Goal: Transaction & Acquisition: Register for event/course

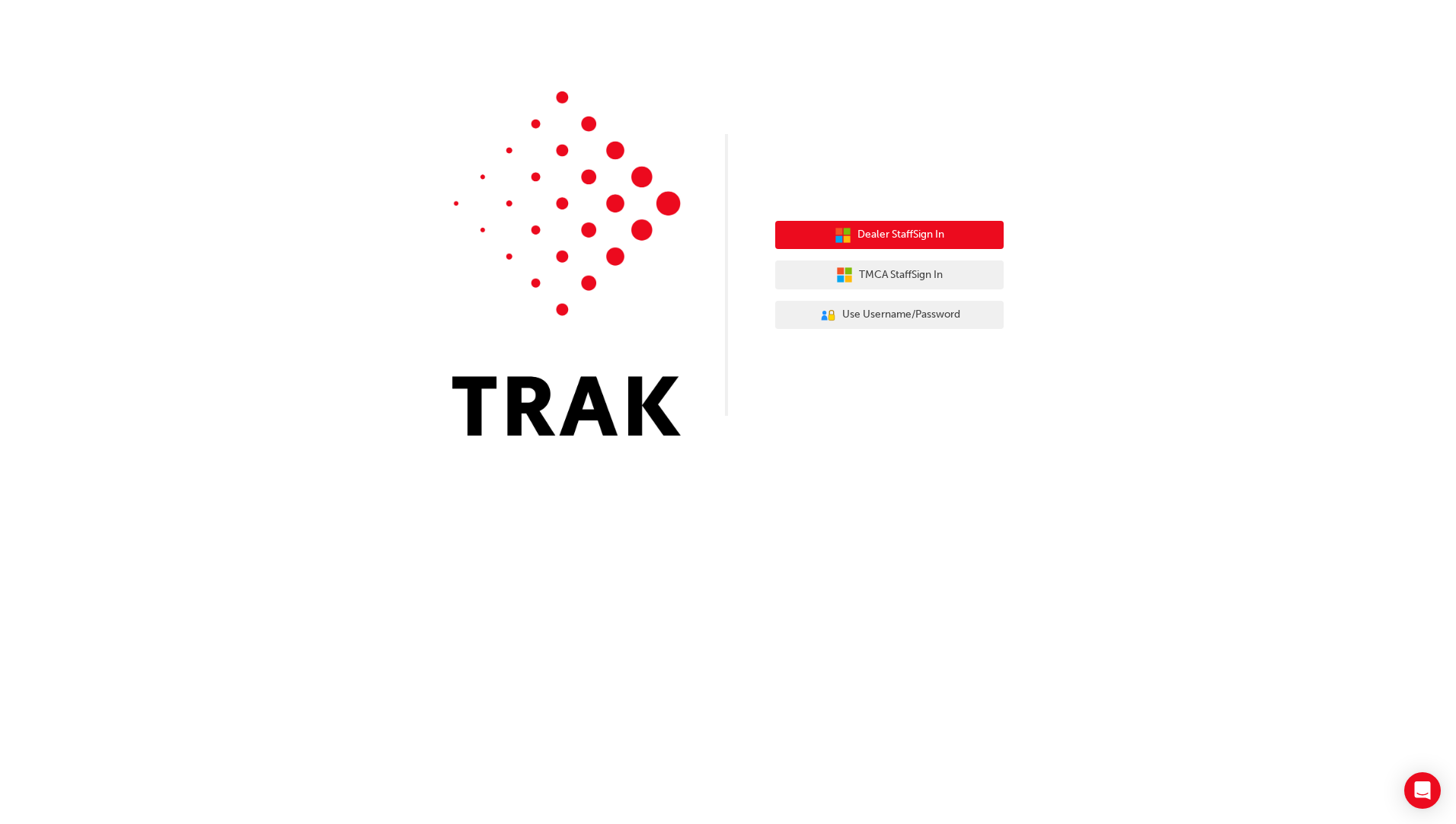
drag, startPoint x: 921, startPoint y: 229, endPoint x: 906, endPoint y: 234, distance: 15.8
click at [921, 229] on span "Dealer Staff Sign In" at bounding box center [901, 234] width 87 height 17
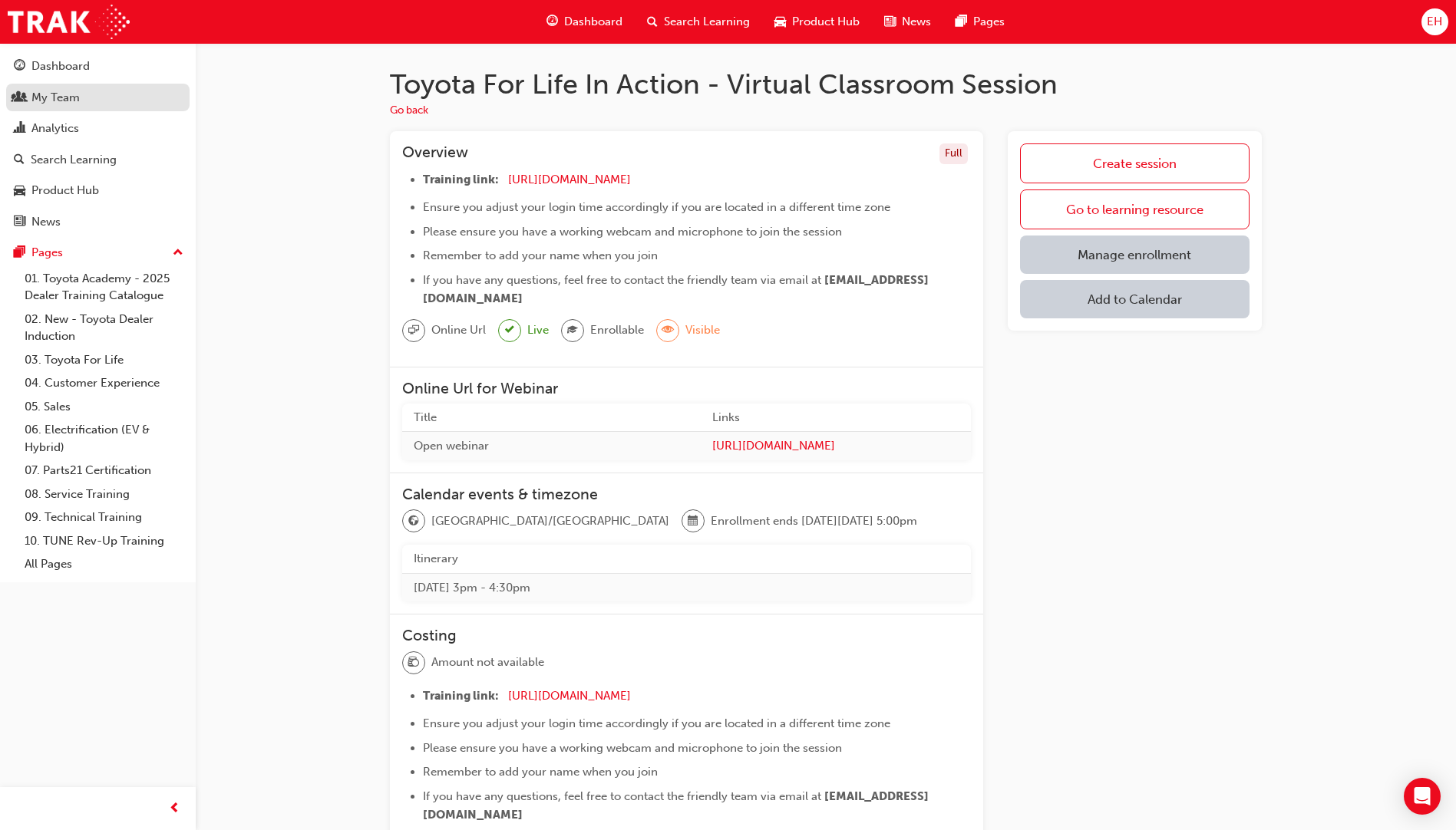
click at [89, 101] on div "My Team" at bounding box center [98, 98] width 168 height 19
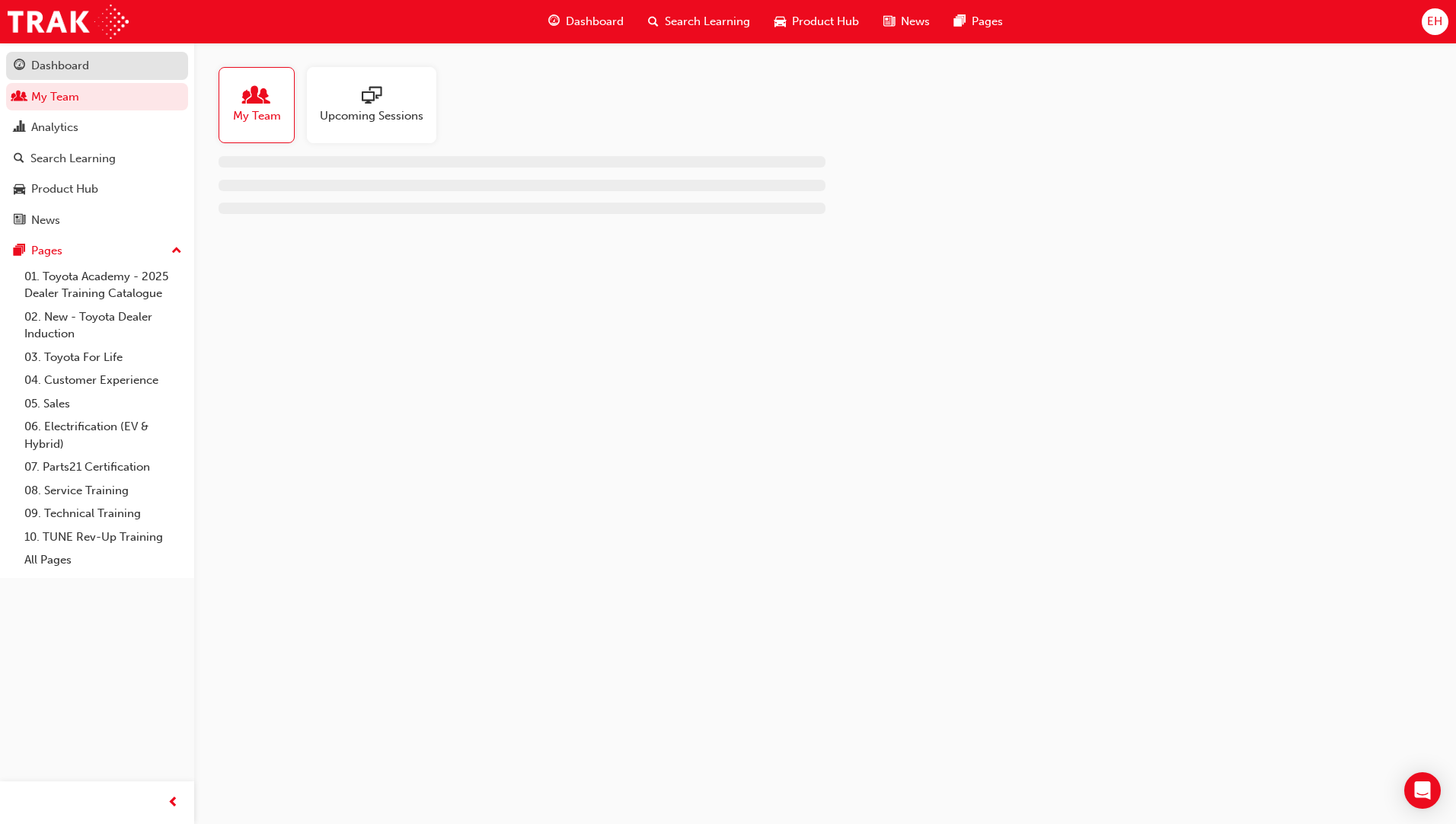
click at [62, 54] on link "Dashboard" at bounding box center [96, 66] width 182 height 28
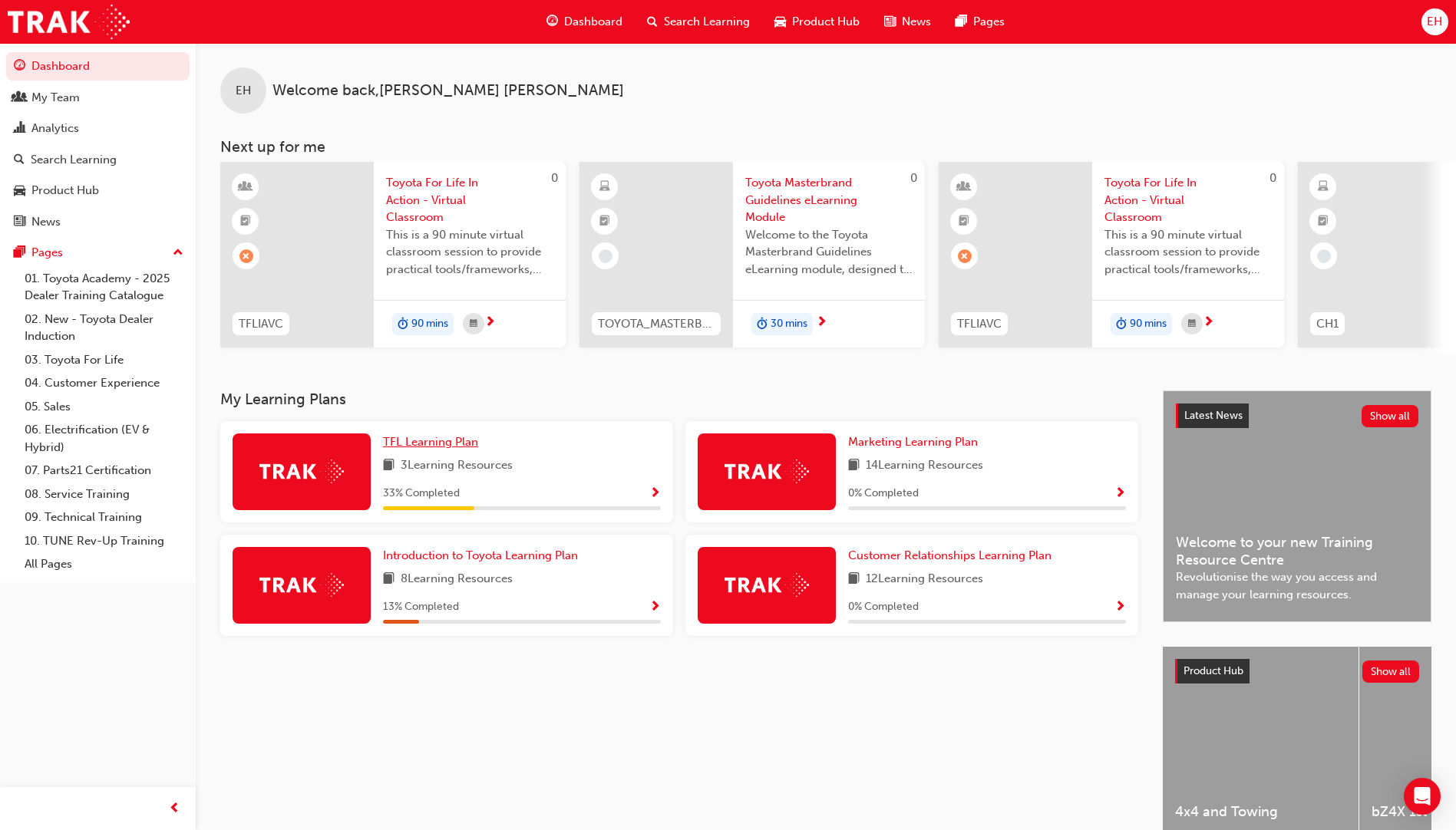
click at [440, 449] on span "TFL Learning Plan" at bounding box center [430, 442] width 95 height 14
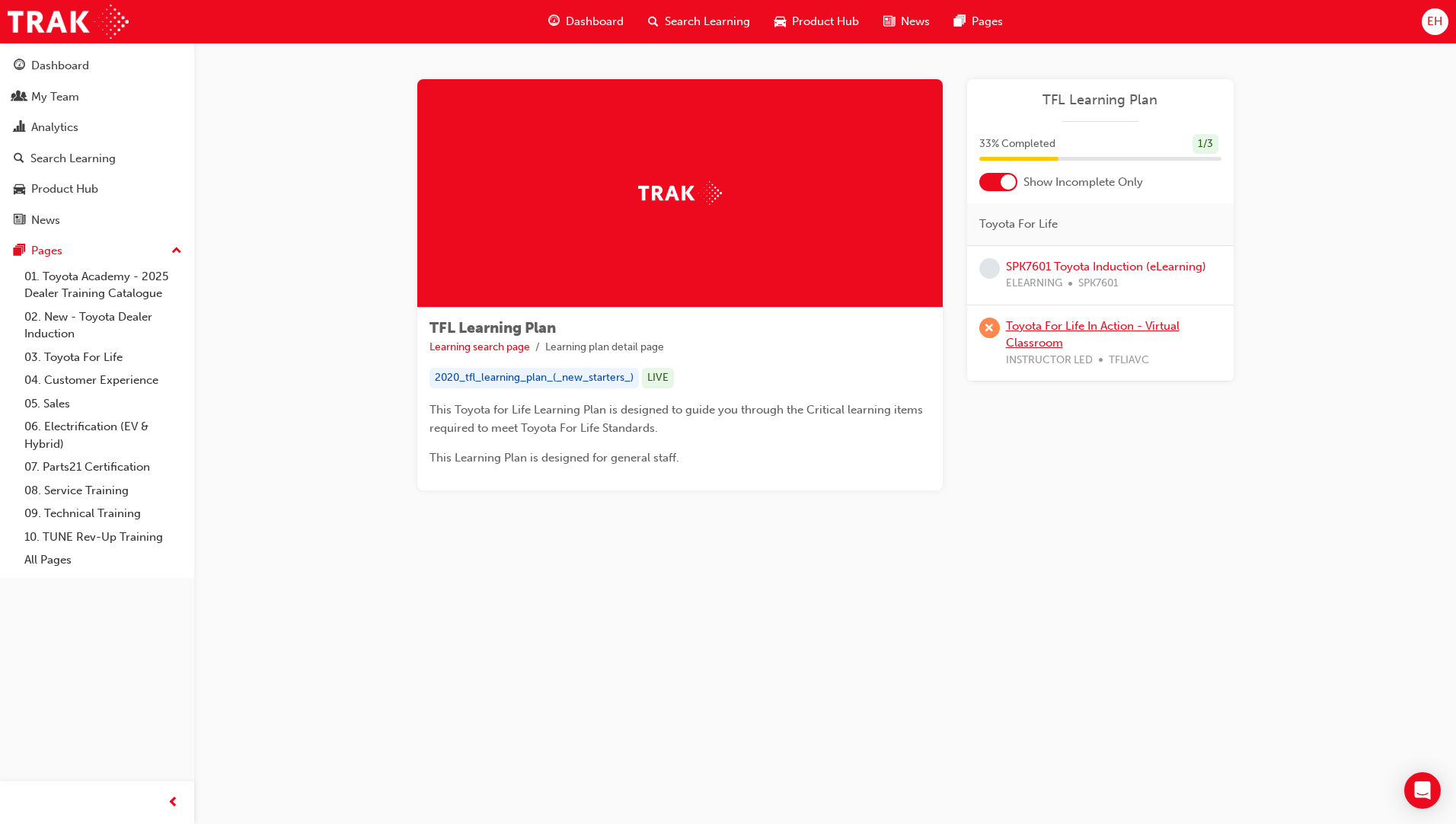
click at [1076, 326] on link "Toyota For Life In Action - Virtual Classroom" at bounding box center [1093, 335] width 173 height 31
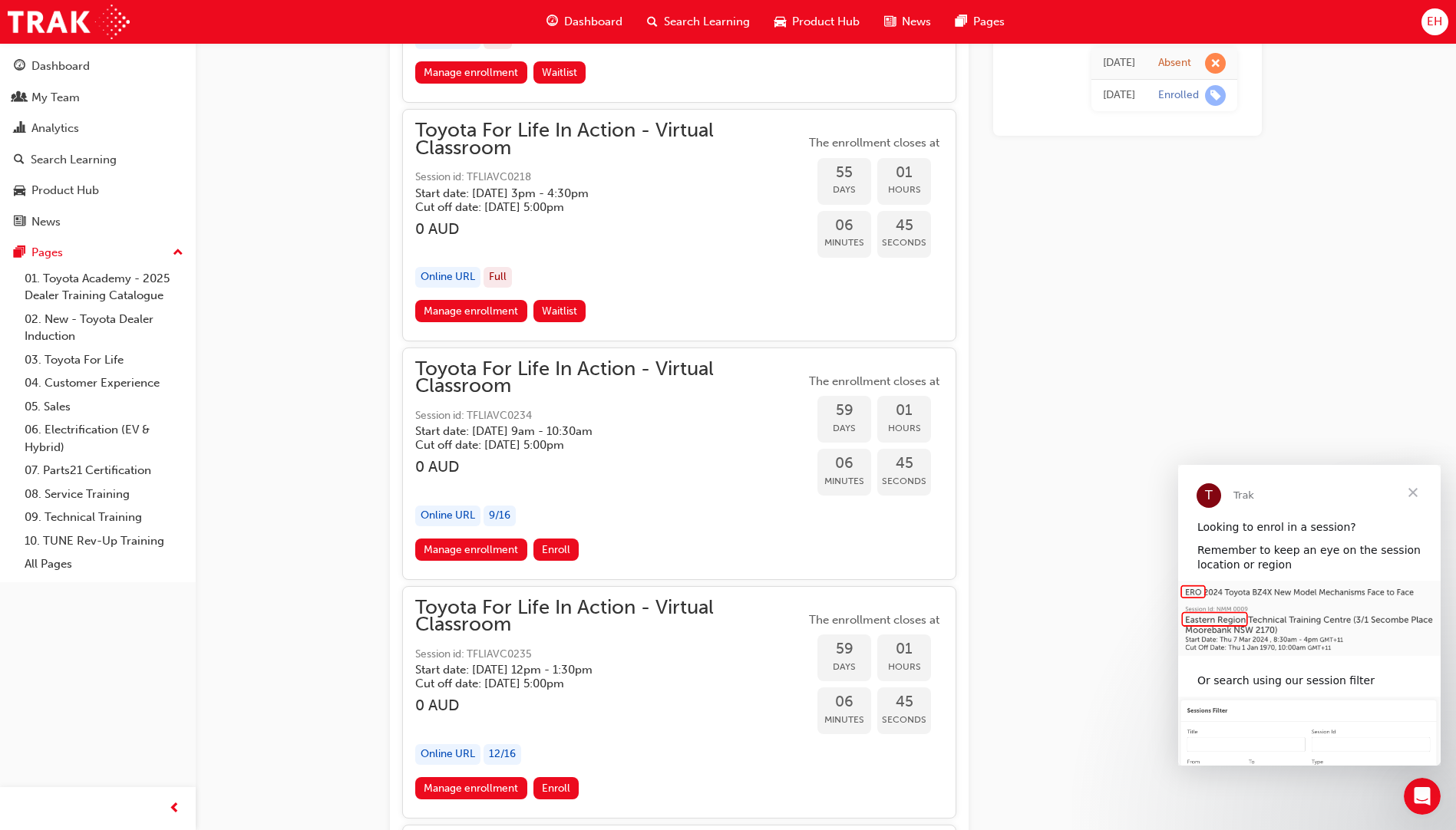
scroll to position [17392, 0]
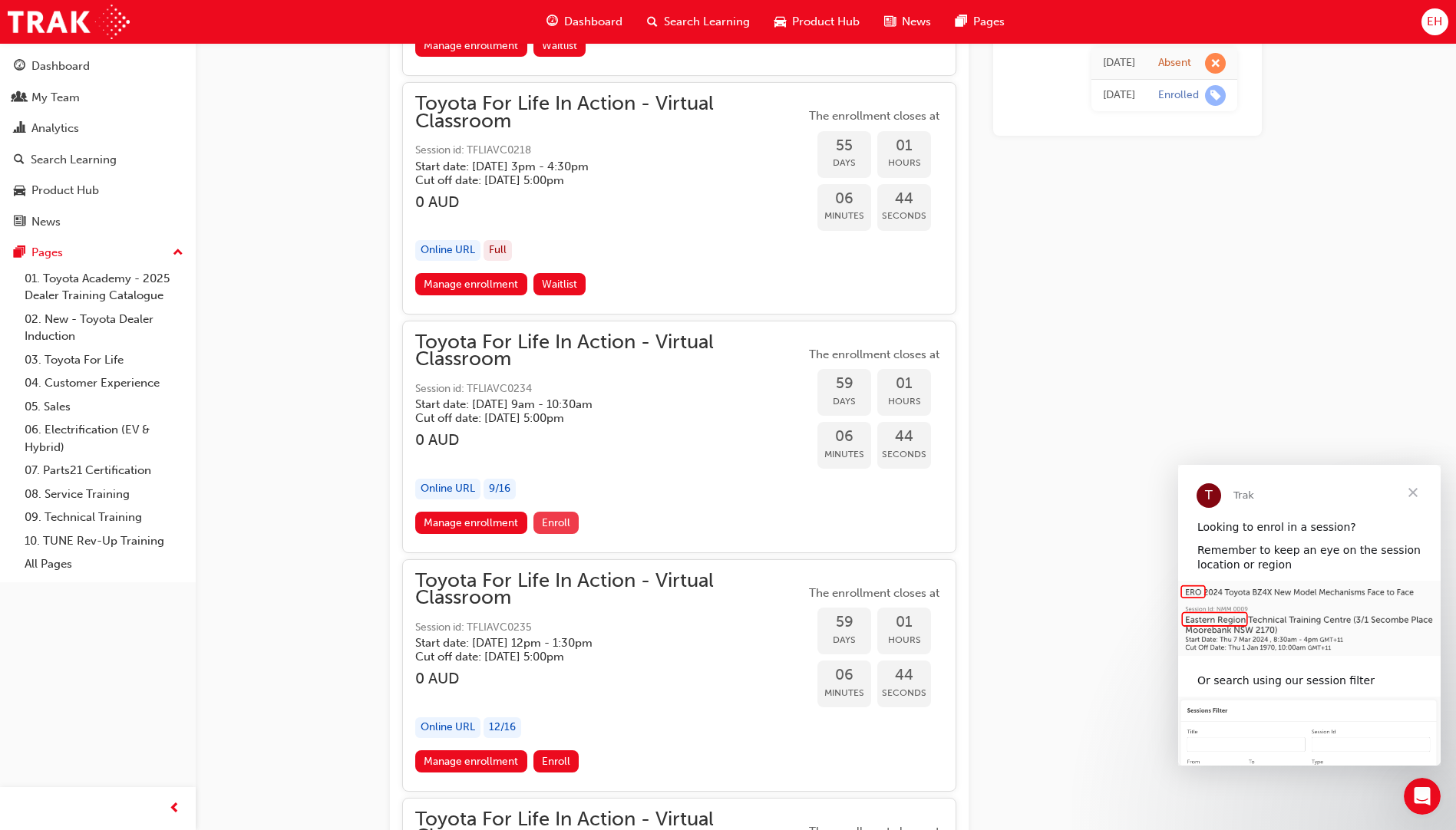
click at [563, 524] on span "Enroll" at bounding box center [556, 523] width 28 height 13
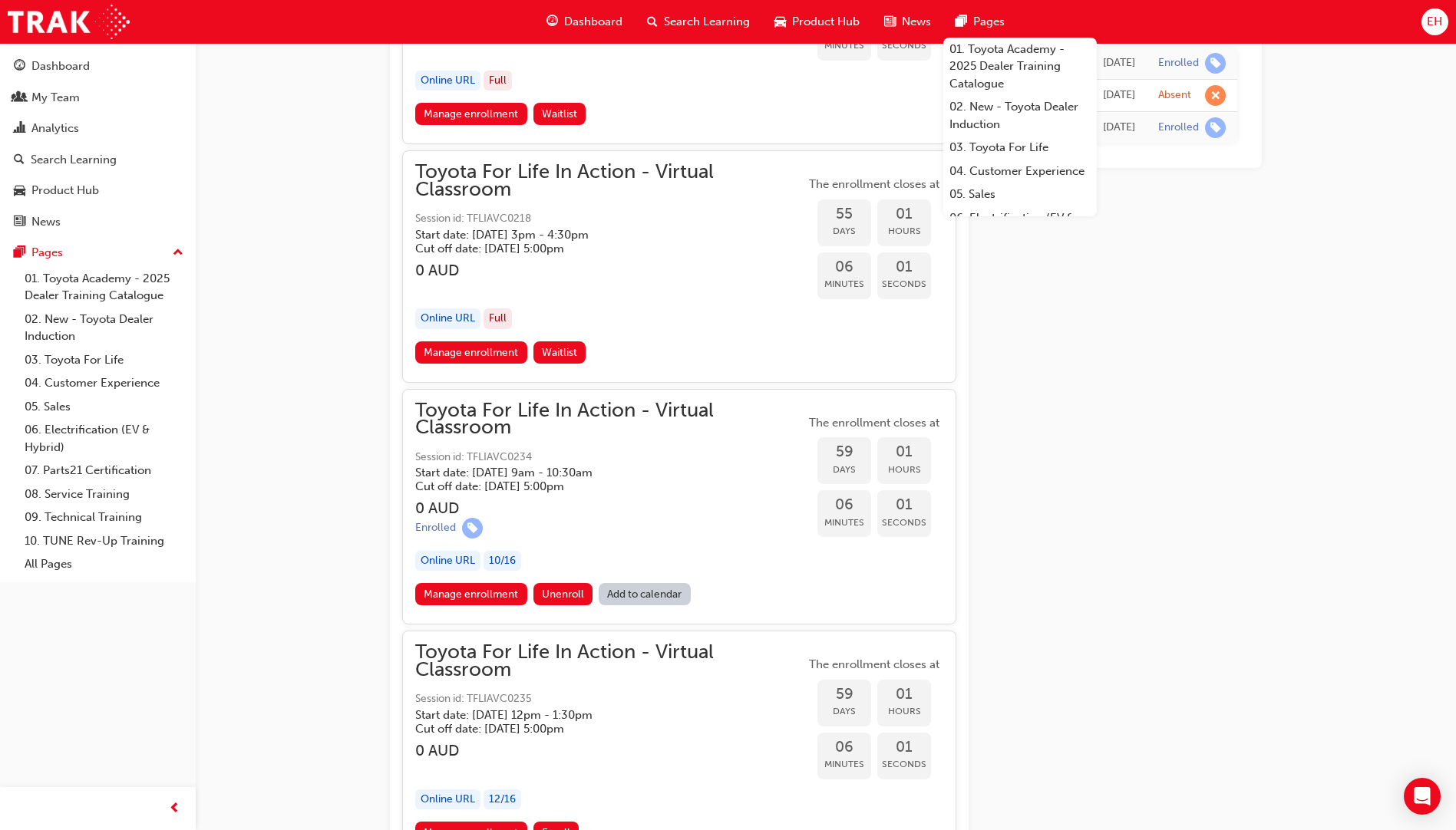
scroll to position [17420, 0]
